Goal: Task Accomplishment & Management: Complete application form

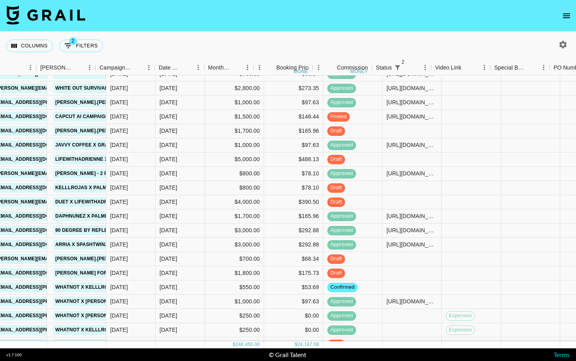
scroll to position [301, 365]
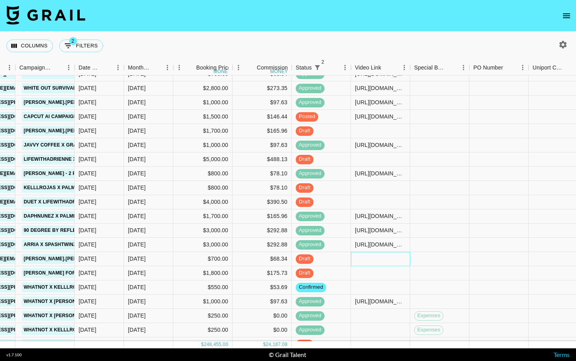
click at [366, 260] on div at bounding box center [380, 259] width 59 height 14
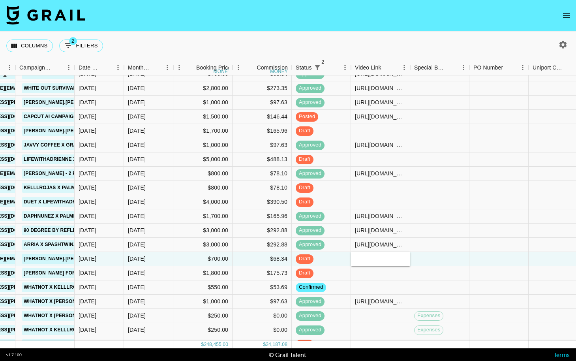
type input "[URL][DOMAIN_NAME][PERSON_NAME][DOMAIN_NAME][PERSON_NAME]"
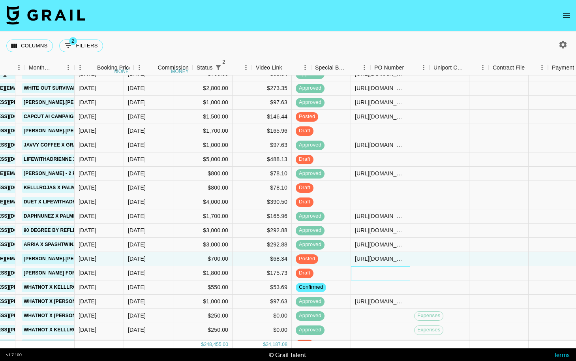
scroll to position [301, 646]
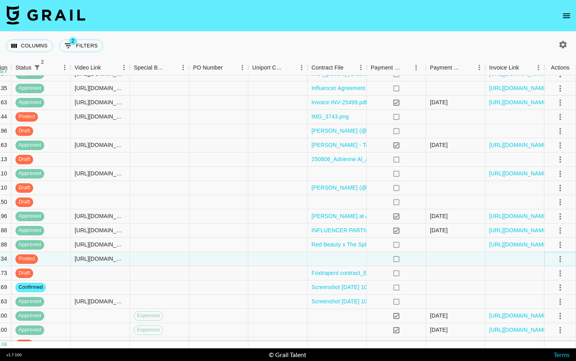
click at [366, 260] on icon "select merge strategy" at bounding box center [559, 258] width 9 height 9
click at [366, 331] on div "Approve" at bounding box center [543, 332] width 24 height 9
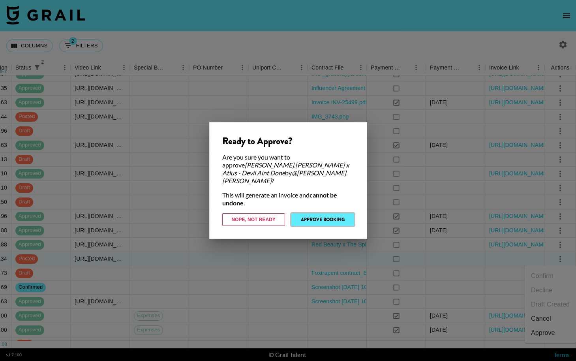
click at [334, 213] on button "Approve Booking" at bounding box center [322, 219] width 63 height 13
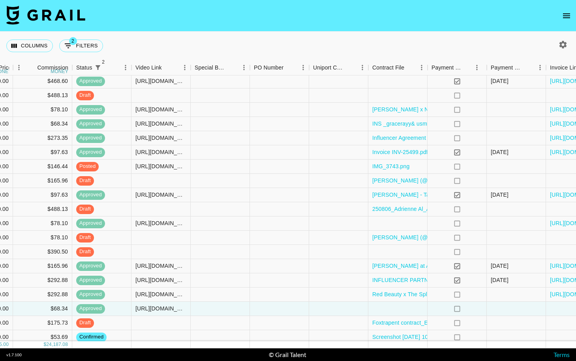
scroll to position [251, 587]
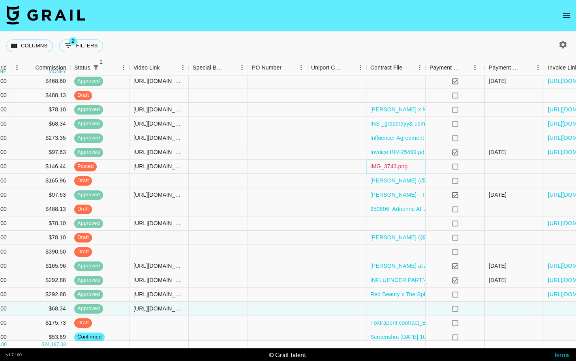
click at [366, 167] on link "IMG_3743.png" at bounding box center [388, 166] width 37 height 8
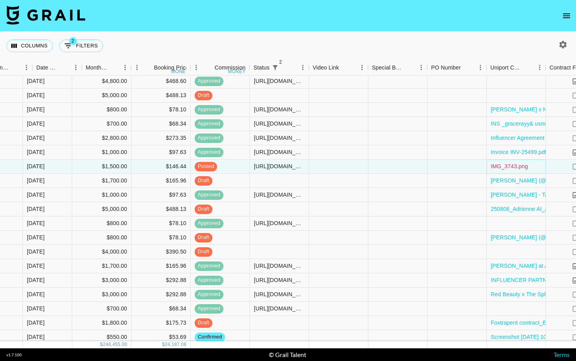
scroll to position [251, 517]
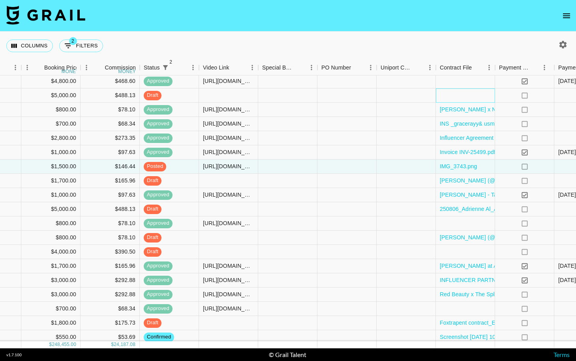
click at [366, 94] on div at bounding box center [465, 95] width 59 height 14
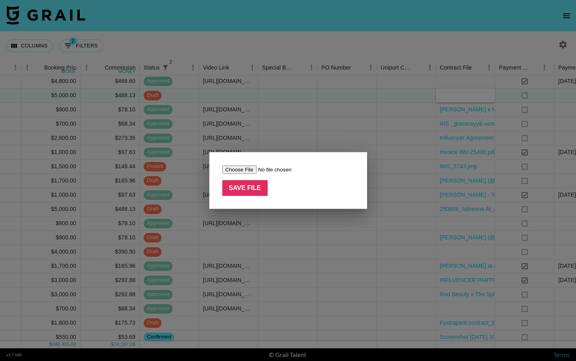
click at [242, 166] on input "file" at bounding box center [272, 169] width 100 height 8
type input "C:\fakepath\9VULaaDAjZMqolJRhGCxpEhyWjG31756489502600IMG_3743.png"
click at [244, 190] on input "Save File" at bounding box center [245, 188] width 46 height 16
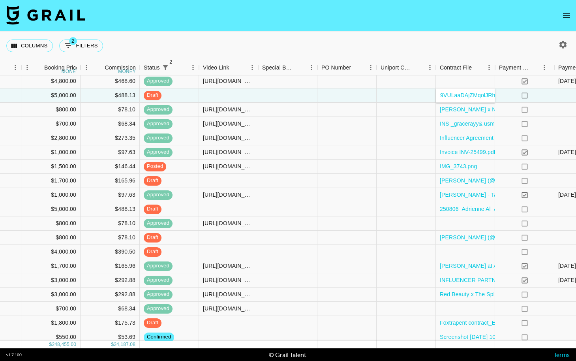
click at [366, 35] on div "Columns 2 Filters + Booking" at bounding box center [288, 46] width 576 height 28
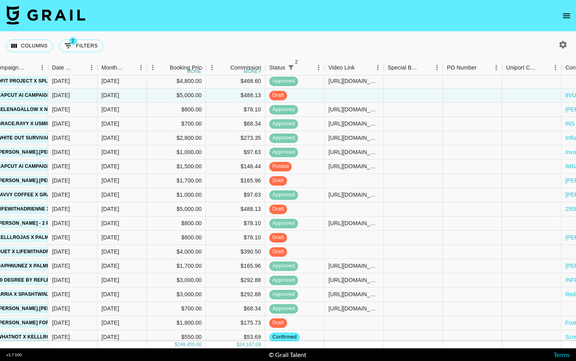
scroll to position [251, 214]
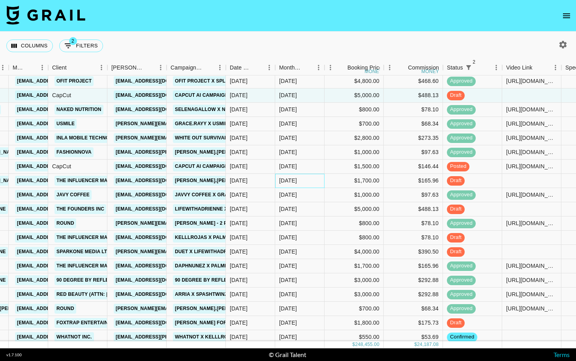
click at [302, 184] on div "[DATE]" at bounding box center [299, 181] width 49 height 14
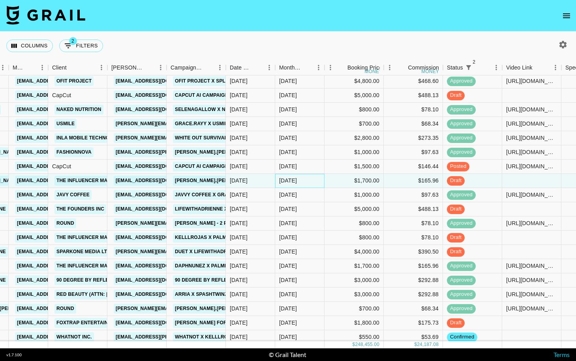
click at [288, 182] on div "[DATE]" at bounding box center [288, 180] width 18 height 8
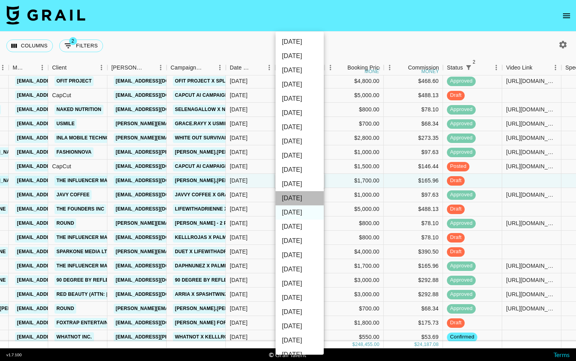
click at [299, 199] on li "[DATE]" at bounding box center [299, 198] width 48 height 14
type input "[DATE]"
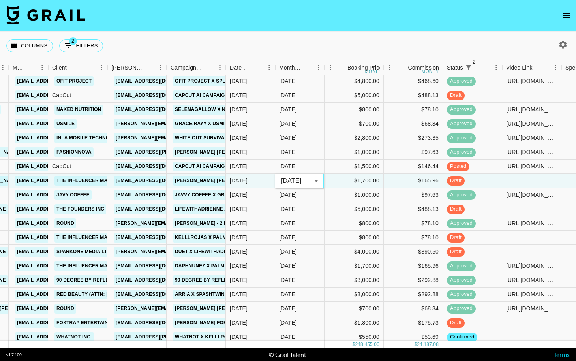
click at [344, 32] on div "Columns 2 Filters + Booking" at bounding box center [288, 46] width 576 height 28
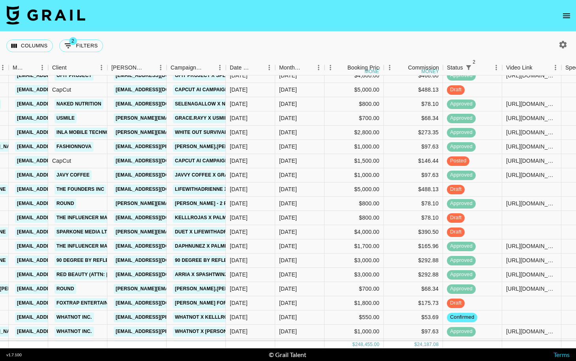
scroll to position [307, 214]
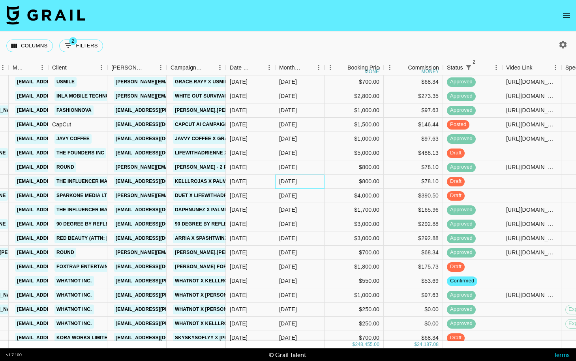
click at [295, 182] on div "[DATE]" at bounding box center [288, 181] width 18 height 8
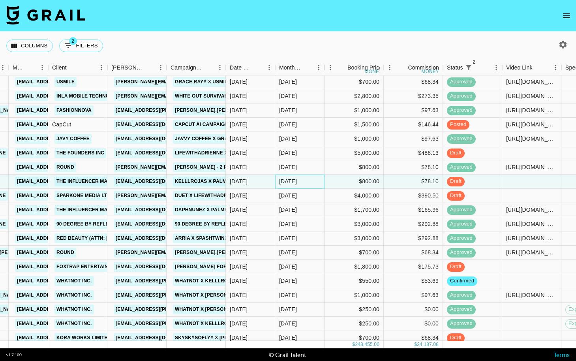
click at [295, 182] on div "[DATE]" at bounding box center [288, 181] width 18 height 8
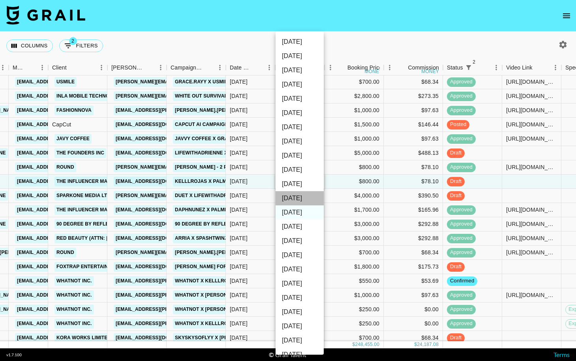
click at [295, 195] on li "[DATE]" at bounding box center [299, 198] width 48 height 14
type input "[DATE]"
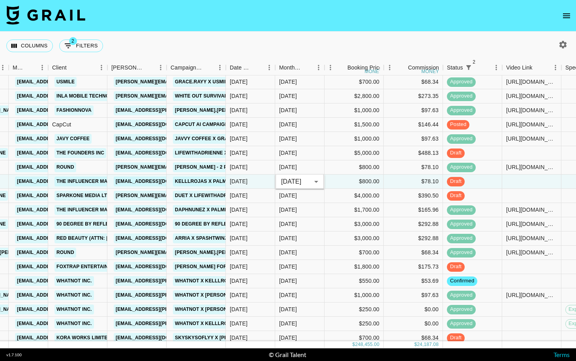
click at [366, 34] on div "Columns 2 Filters + Booking" at bounding box center [288, 46] width 576 height 28
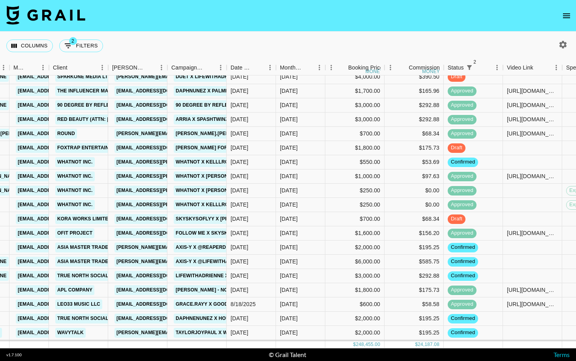
scroll to position [429, 214]
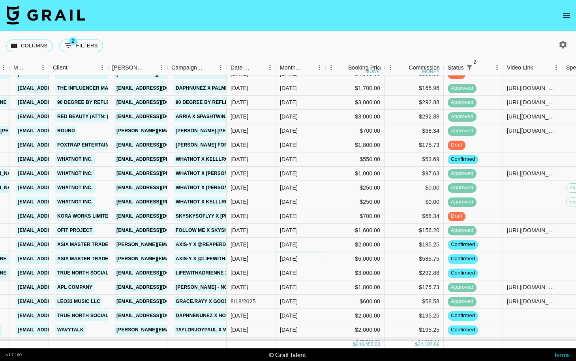
click at [298, 259] on div "[DATE]" at bounding box center [289, 259] width 18 height 8
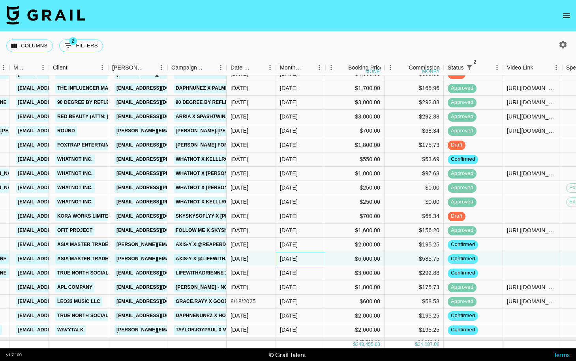
click at [298, 259] on div "[DATE]" at bounding box center [289, 259] width 18 height 8
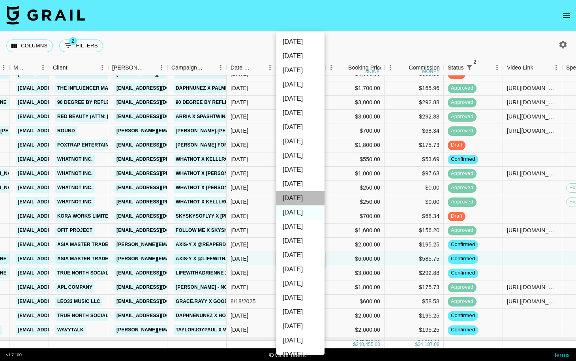
click at [305, 197] on li "[DATE]" at bounding box center [300, 198] width 48 height 14
type input "[DATE]"
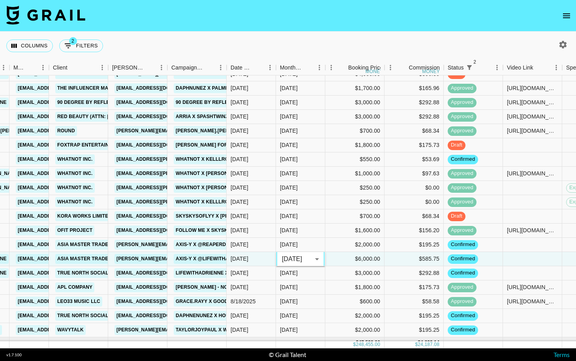
click at [352, 28] on nav at bounding box center [288, 16] width 576 height 32
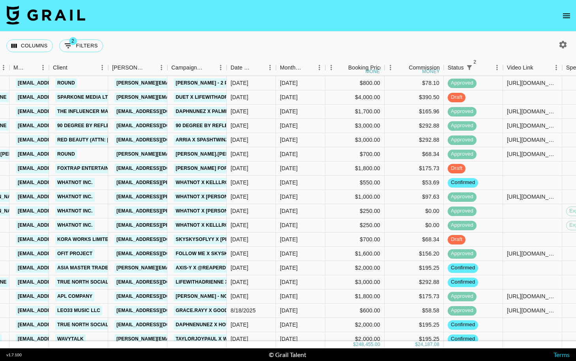
scroll to position [427, 214]
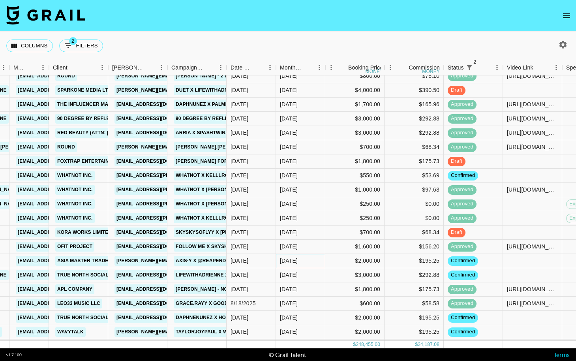
click at [290, 264] on div "[DATE]" at bounding box center [289, 261] width 18 height 8
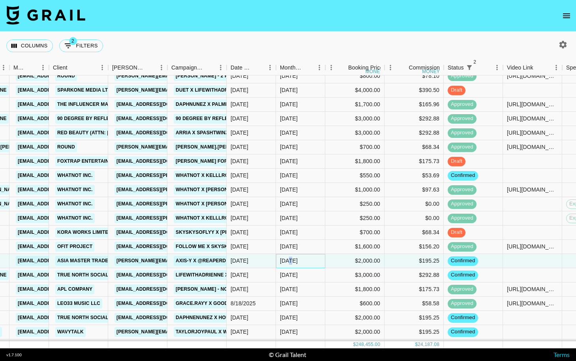
click at [290, 264] on div "[DATE]" at bounding box center [289, 261] width 18 height 8
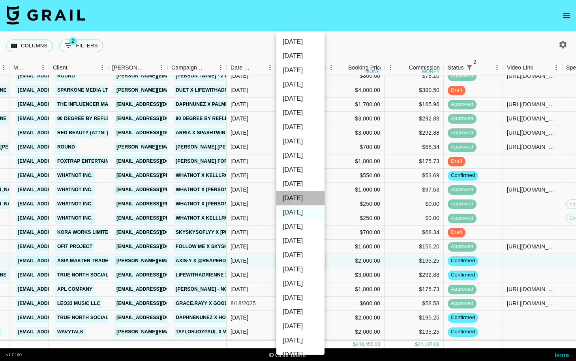
click at [309, 202] on li "[DATE]" at bounding box center [300, 198] width 48 height 14
type input "[DATE]"
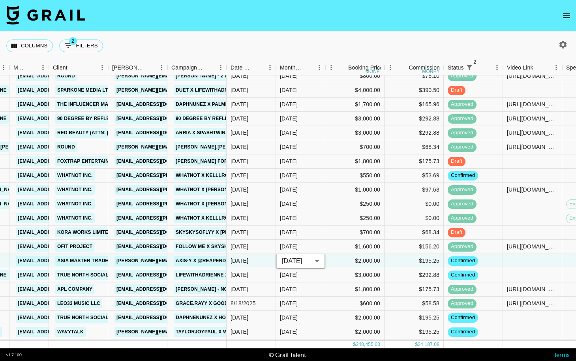
click at [195, 31] on nav at bounding box center [288, 16] width 576 height 32
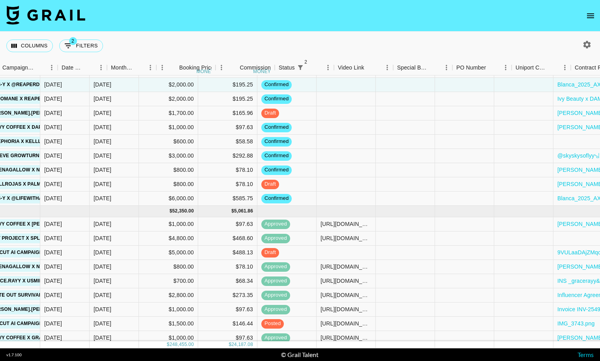
scroll to position [151, 160]
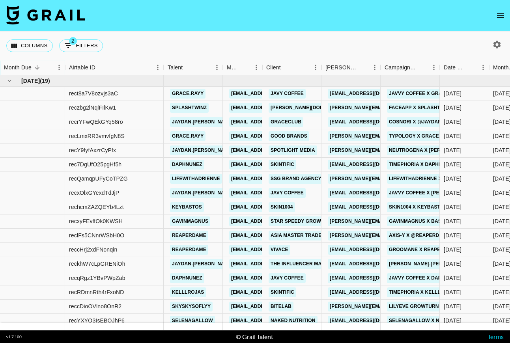
click at [37, 66] on icon "Sort" at bounding box center [37, 67] width 7 height 7
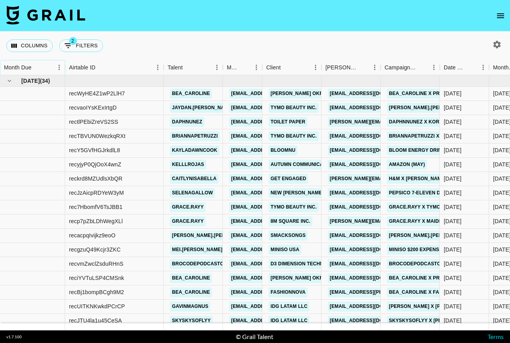
click at [37, 66] on icon "Sort" at bounding box center [37, 67] width 5 height 5
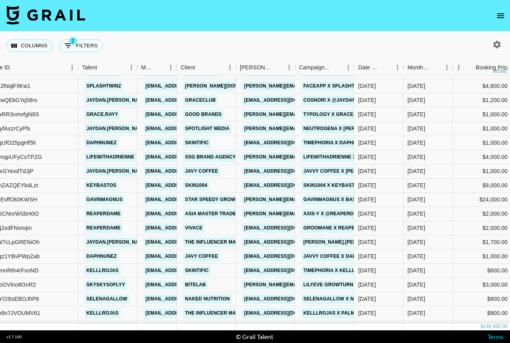
scroll to position [22, 120]
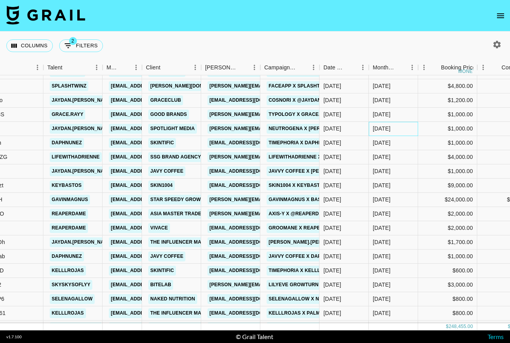
click at [382, 129] on div "[DATE]" at bounding box center [382, 129] width 18 height 8
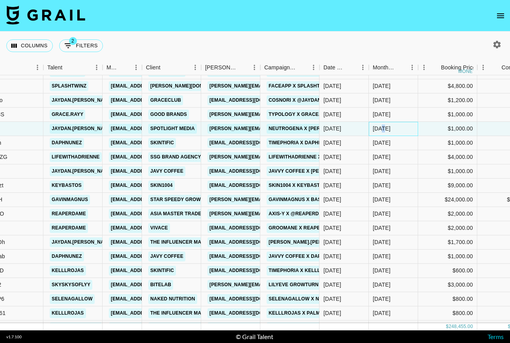
click at [382, 129] on div "[DATE]" at bounding box center [382, 129] width 18 height 8
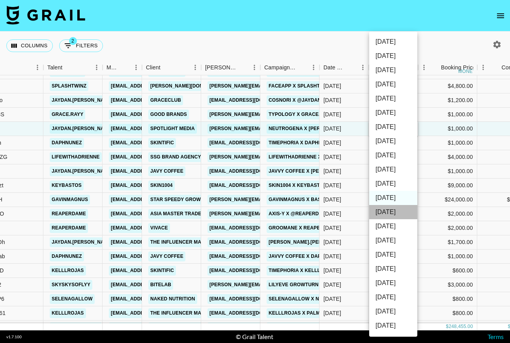
click at [400, 212] on li "[DATE]" at bounding box center [393, 212] width 48 height 14
type input "[DATE]"
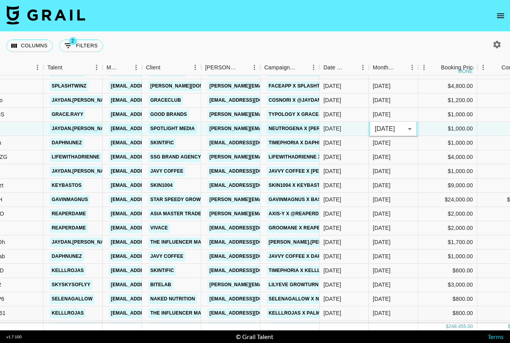
click at [301, 45] on div "Columns 2 Filters + Booking" at bounding box center [255, 46] width 510 height 28
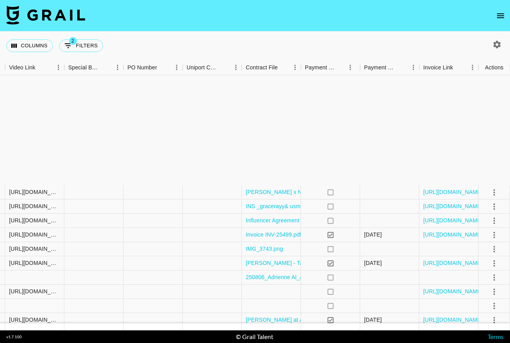
scroll to position [476, 711]
